Goal: Task Accomplishment & Management: Manage account settings

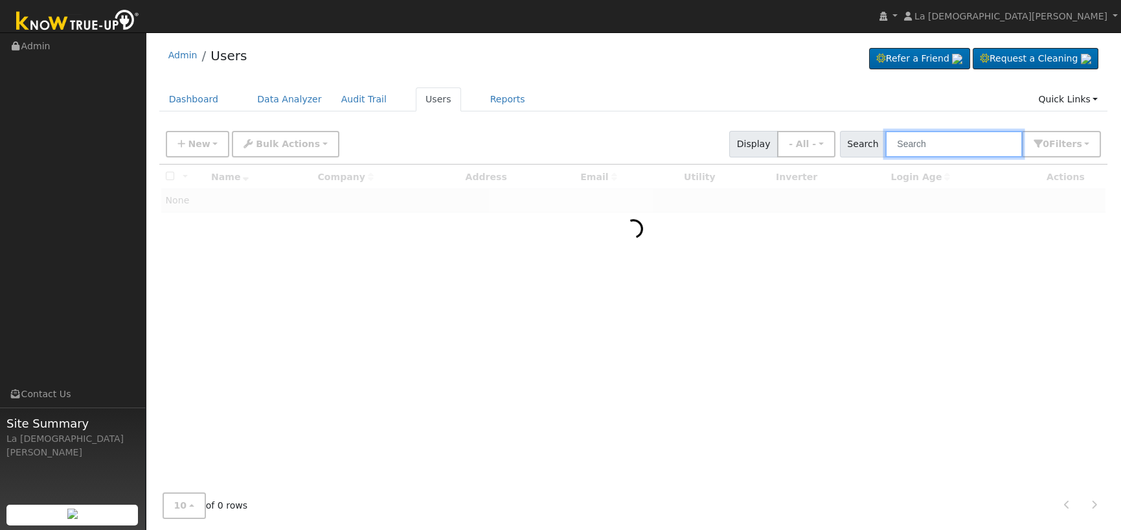
click at [945, 142] on input "text" at bounding box center [954, 144] width 137 height 27
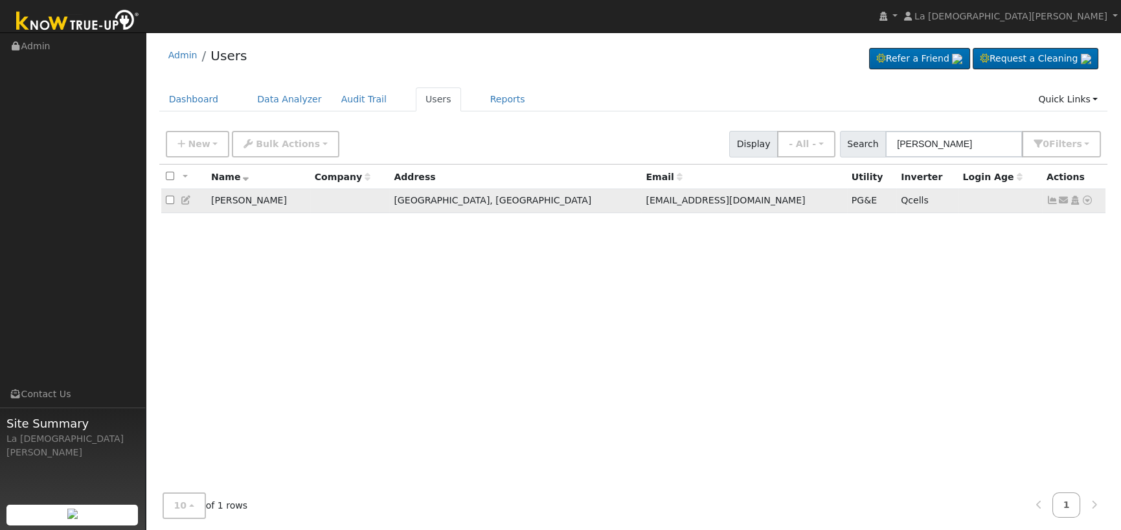
click at [1052, 199] on icon at bounding box center [1053, 200] width 12 height 9
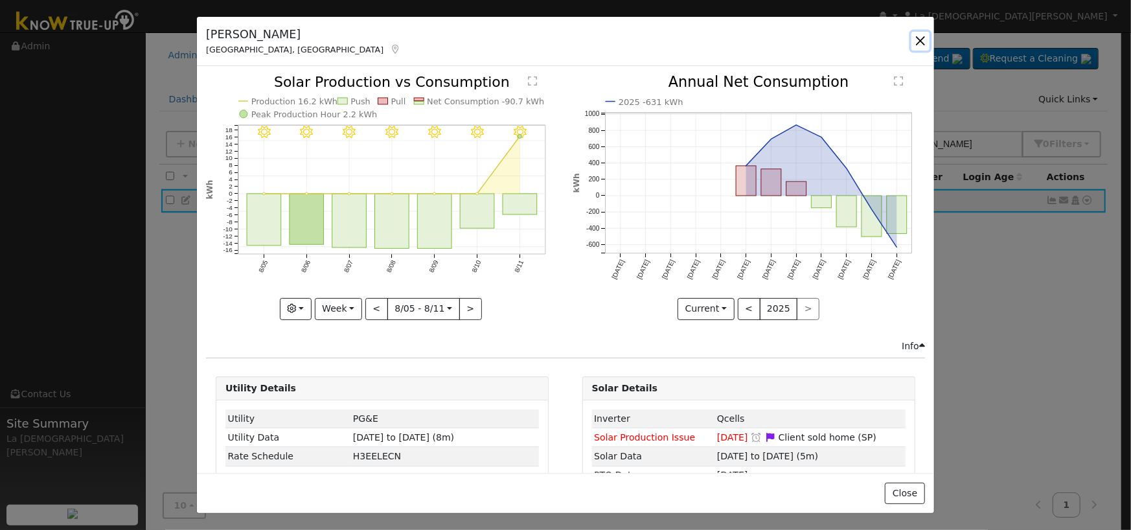
click at [918, 43] on button "button" at bounding box center [921, 41] width 18 height 18
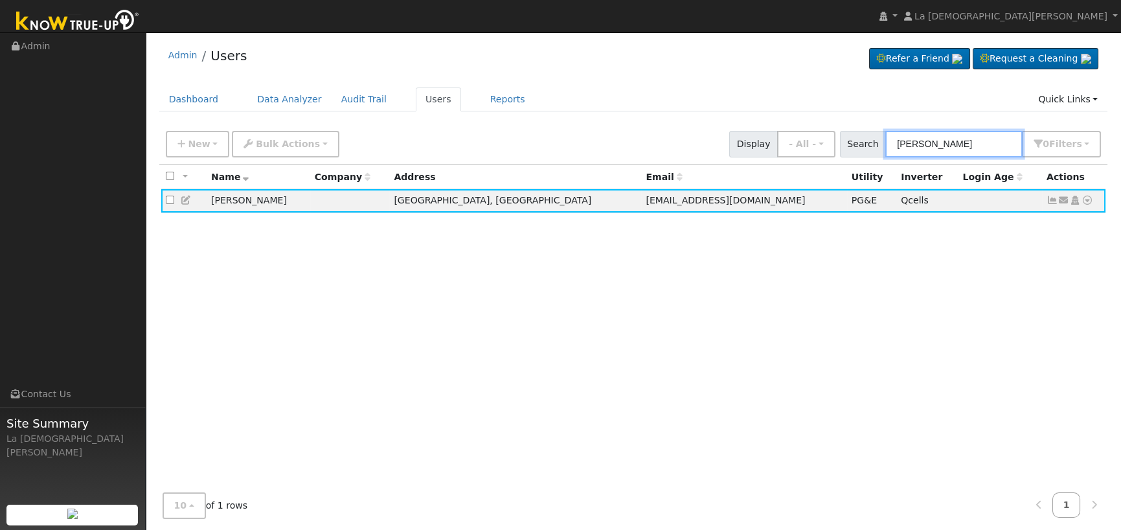
click at [980, 146] on input "thomas smith" at bounding box center [954, 144] width 137 height 27
paste input "Espinoza"
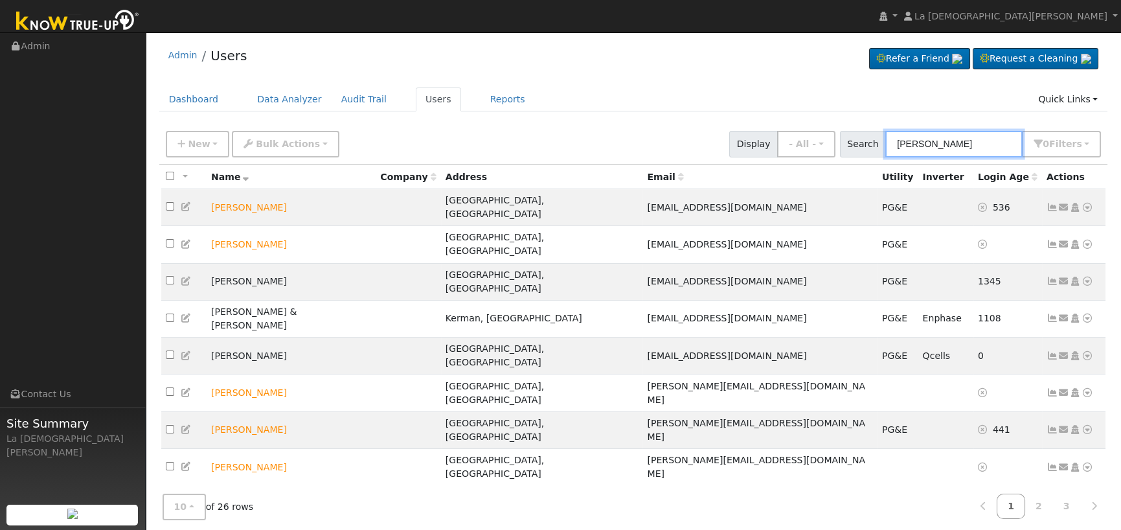
type input "Espinoza"
click at [1052, 500] on icon at bounding box center [1053, 504] width 12 height 9
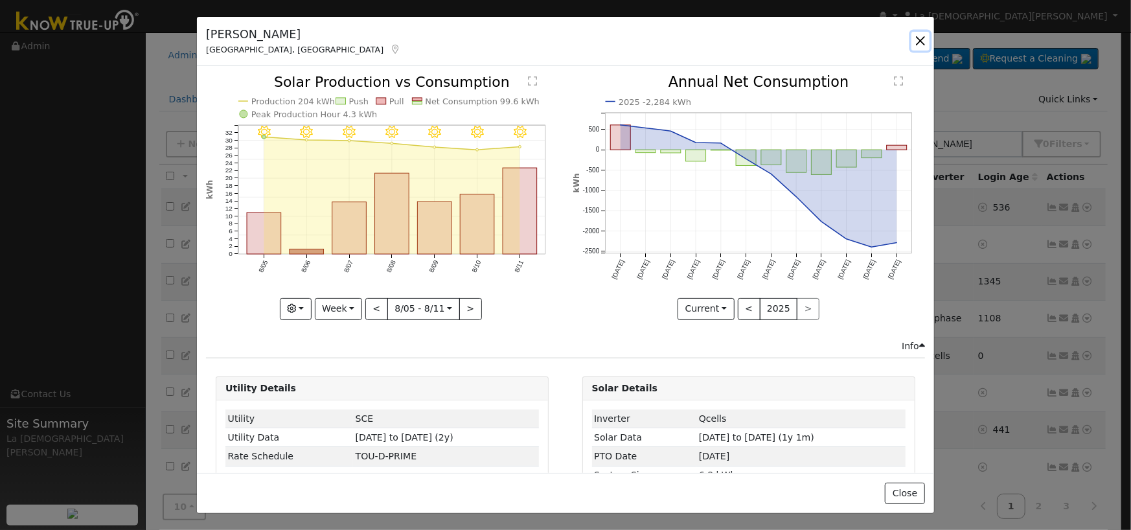
click at [922, 39] on button "button" at bounding box center [921, 41] width 18 height 18
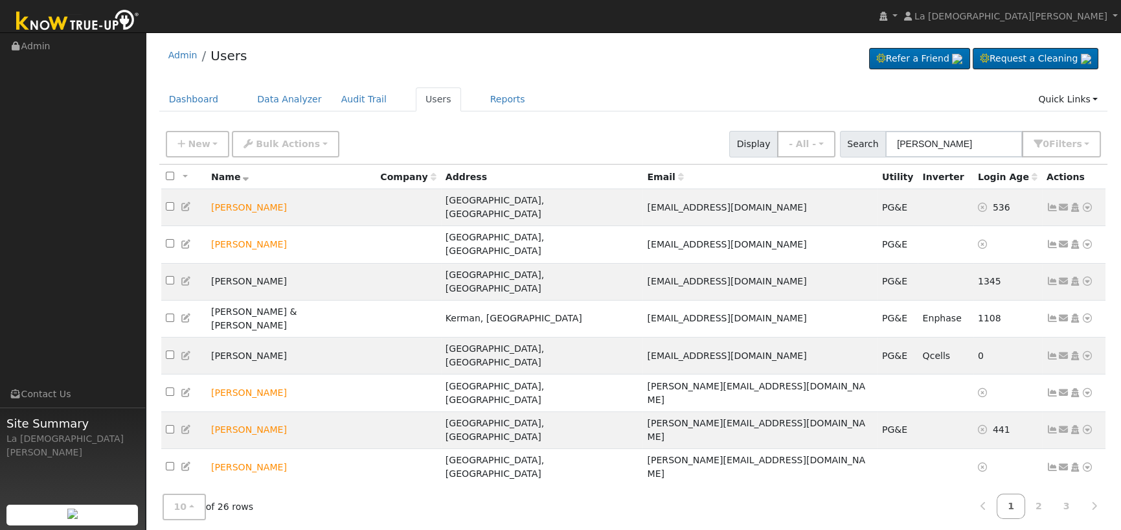
click at [1089, 500] on icon at bounding box center [1088, 504] width 12 height 9
click at [1056, 381] on link "Data Analyzer" at bounding box center [1045, 390] width 94 height 18
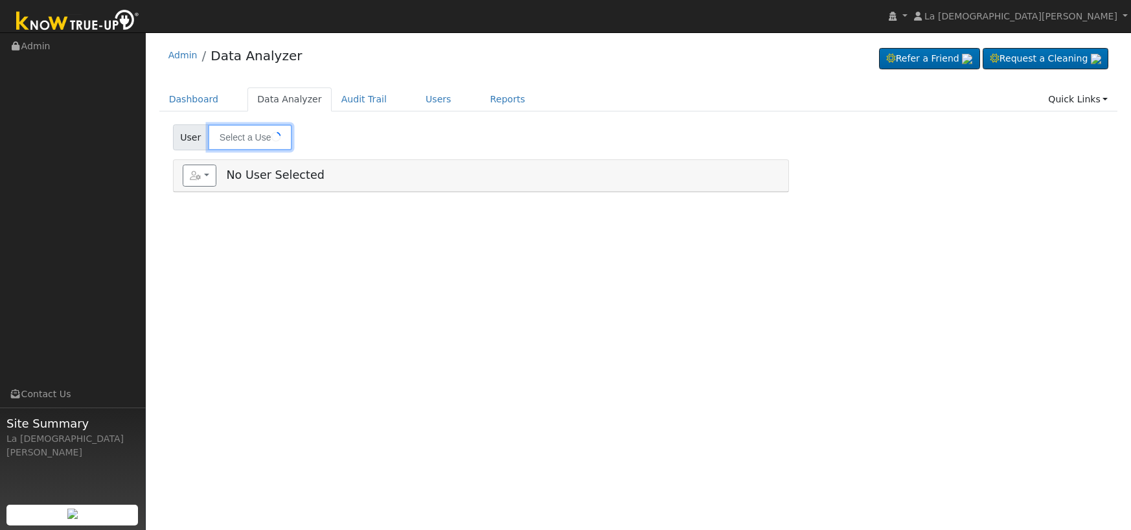
type input "[PERSON_NAME]"
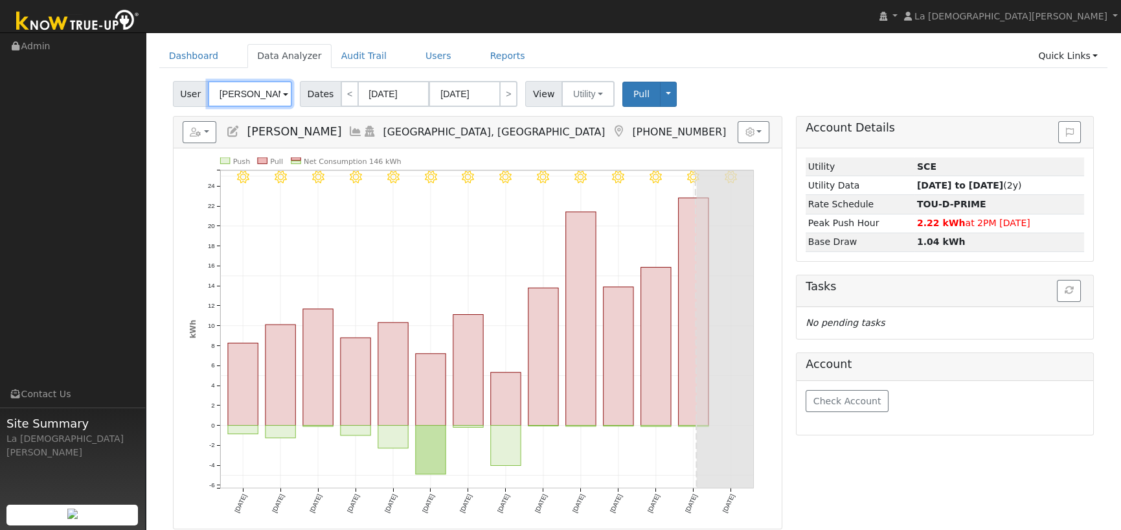
scroll to position [65, 0]
